Goal: Transaction & Acquisition: Purchase product/service

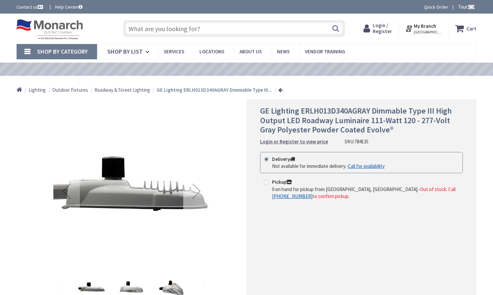
type input "[PERSON_NAME][GEOGRAPHIC_DATA], [GEOGRAPHIC_DATA]"
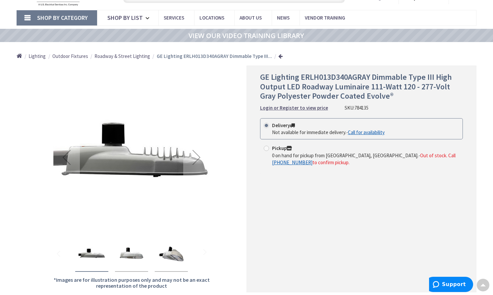
scroll to position [135, 0]
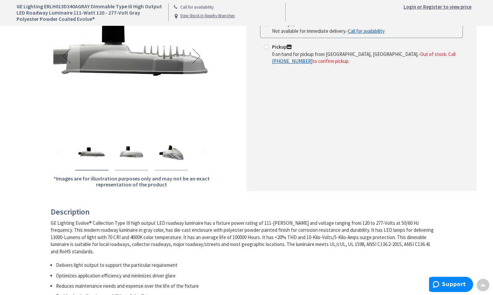
click at [170, 155] on img "GE Lighting ERLH013D340AGRAY Dimmable Type III High Output LED Roadway Luminair…" at bounding box center [171, 153] width 26 height 26
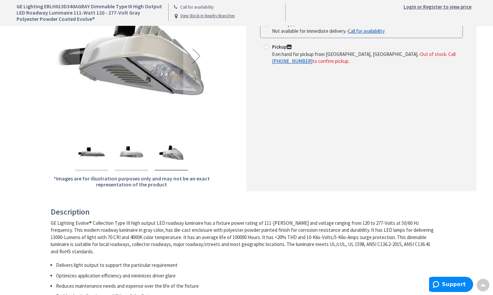
click at [133, 150] on img "GE Lighting ERLH013D340AGRAY Dimmable Type III High Output LED Roadway Luminair…" at bounding box center [131, 153] width 26 height 26
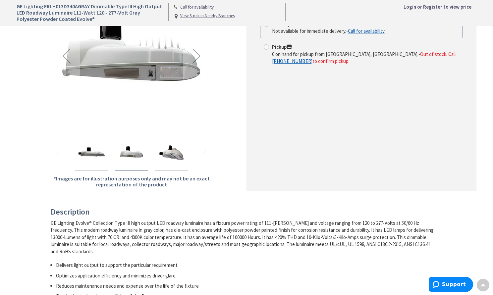
click at [100, 156] on img "GE Lighting ERLH013D340AGRAY Dimmable Type III High Output LED Roadway Luminair…" at bounding box center [91, 153] width 26 height 26
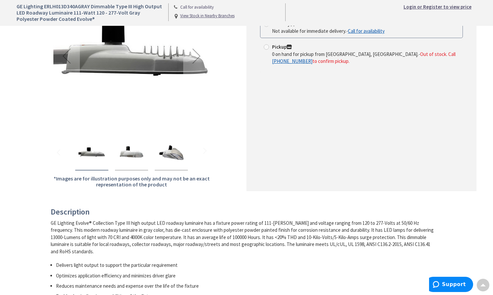
click at [128, 155] on img "GE Lighting ERLH013D340AGRAY Dimmable Type III High Output LED Roadway Luminair…" at bounding box center [131, 153] width 26 height 26
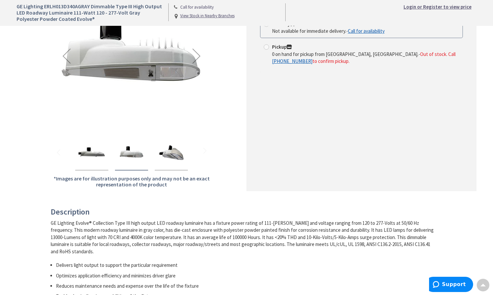
click at [172, 151] on img "GE Lighting ERLH013D340AGRAY Dimmable Type III High Output LED Roadway Luminair…" at bounding box center [171, 153] width 26 height 26
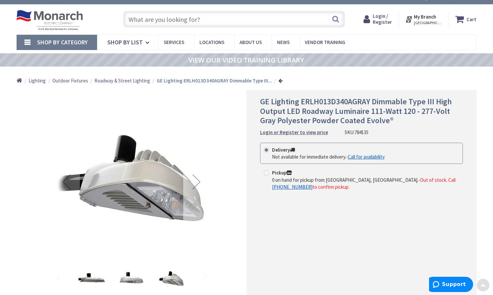
scroll to position [0, 0]
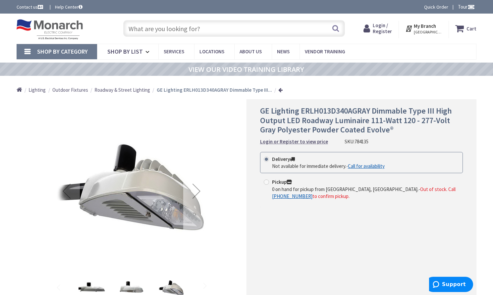
click at [197, 192] on div "Next" at bounding box center [196, 191] width 26 height 26
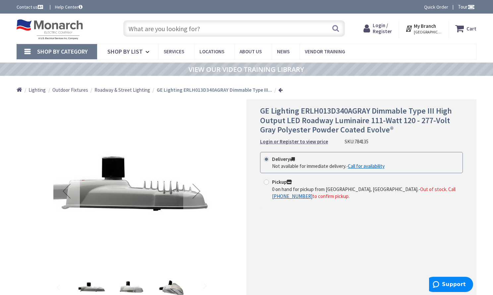
click at [61, 192] on div "Previous" at bounding box center [66, 191] width 26 height 26
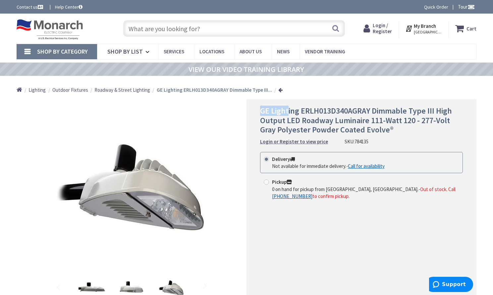
drag, startPoint x: 262, startPoint y: 111, endPoint x: 289, endPoint y: 112, distance: 27.5
click at [289, 112] on span "GE Lighting ERLH013D340AGRAY Dimmable Type III High Output LED Roadway Luminair…" at bounding box center [356, 120] width 192 height 29
